Goal: Contribute content

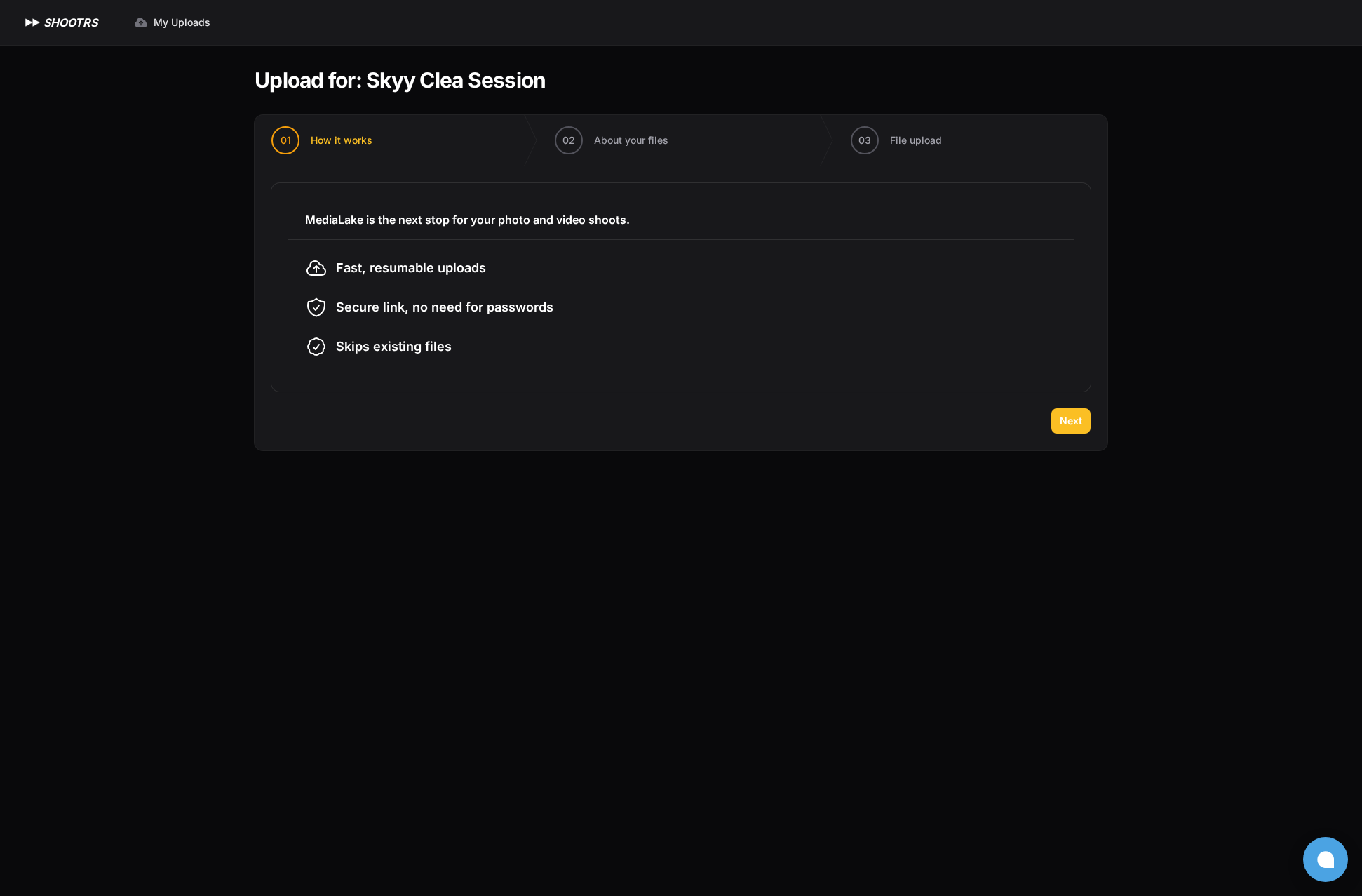
click at [1067, 421] on span "Next" at bounding box center [1071, 421] width 22 height 14
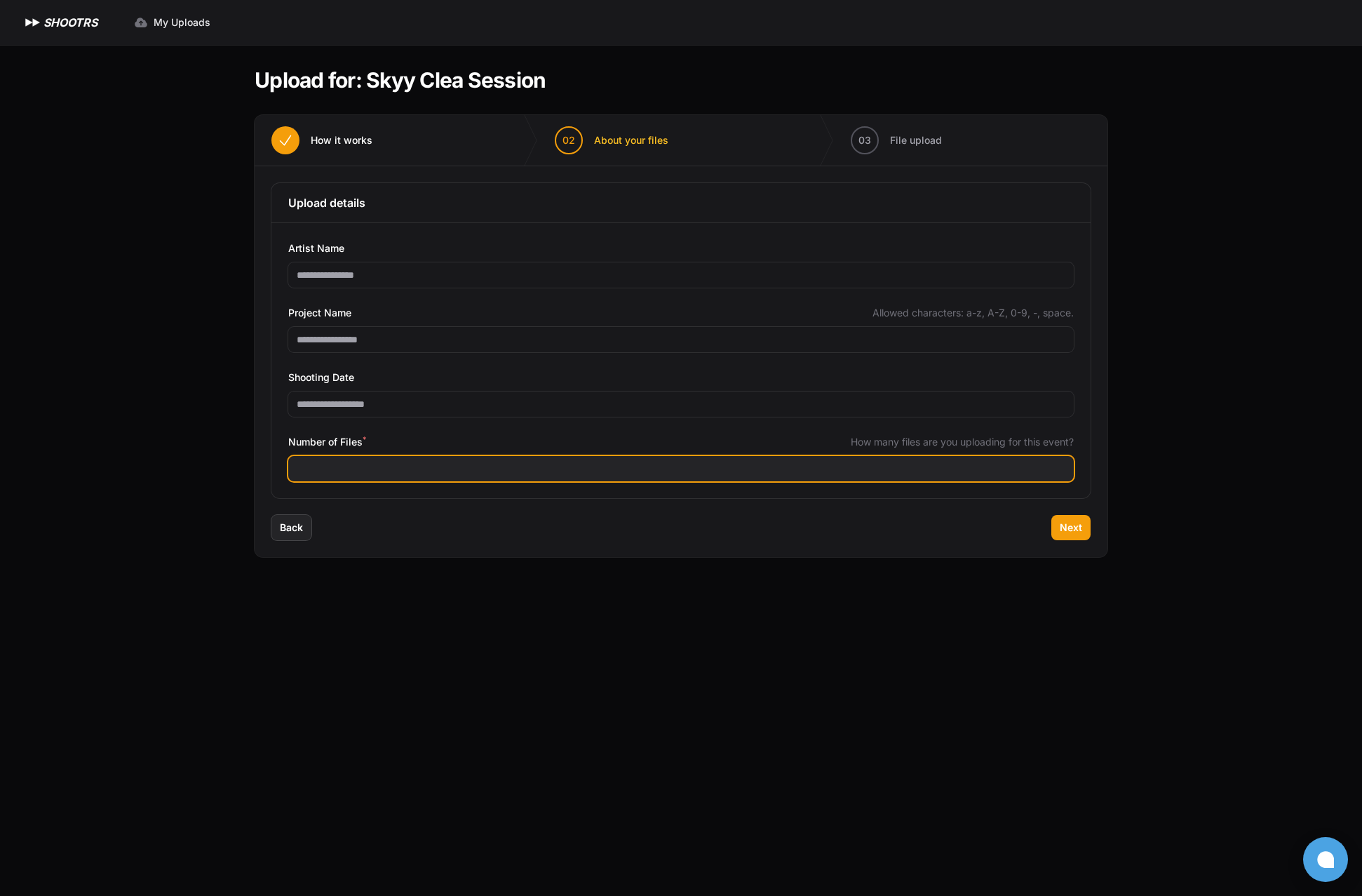
click at [389, 471] on input "Number of Files *" at bounding box center [681, 468] width 785 height 25
type input "***"
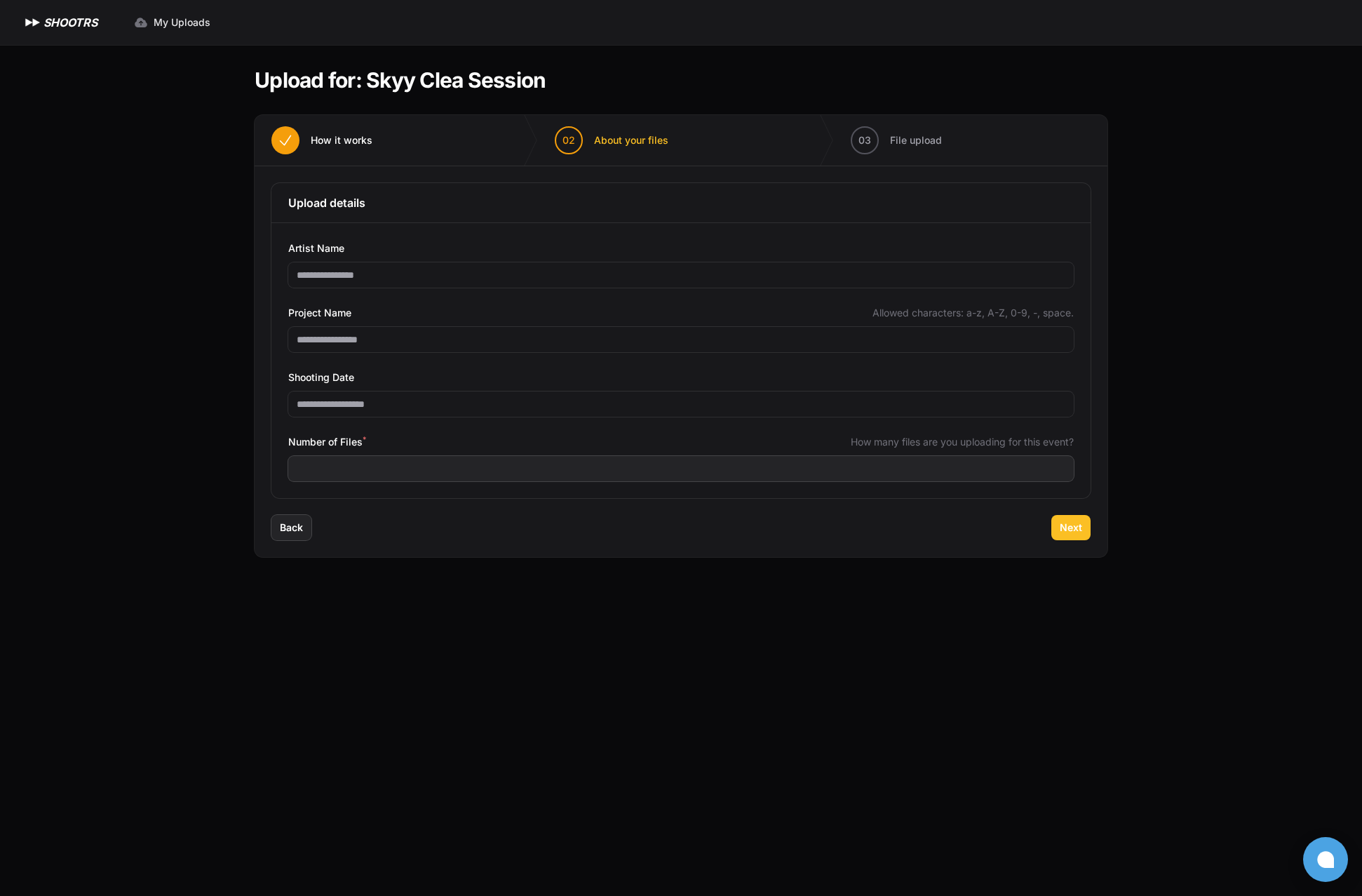
click at [1083, 530] on button "Next" at bounding box center [1071, 528] width 39 height 25
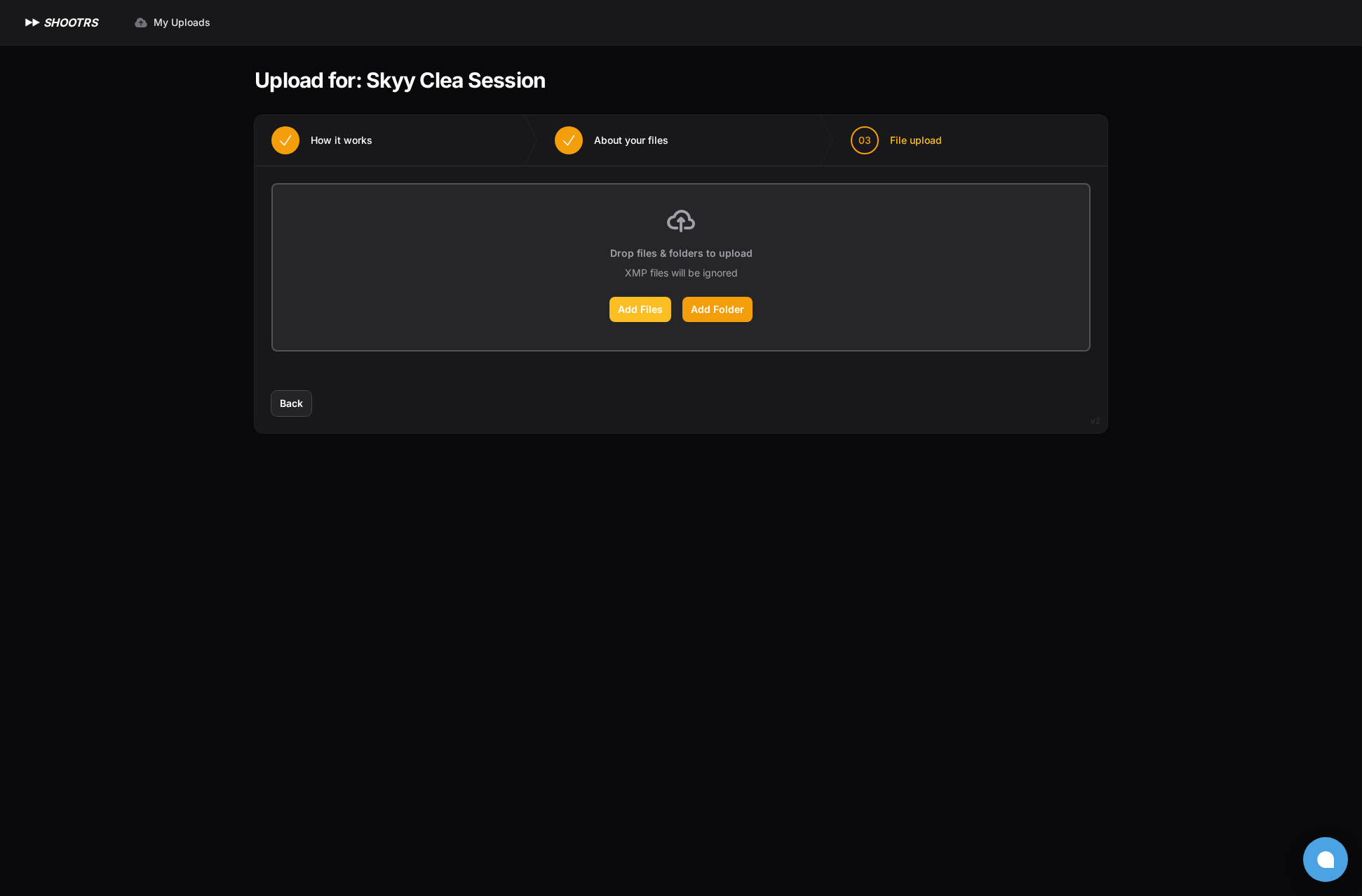
click at [634, 307] on label "Add Files" at bounding box center [640, 310] width 62 height 25
click at [0, 0] on input "Add Files" at bounding box center [0, 0] width 0 height 0
